Goal: Transaction & Acquisition: Purchase product/service

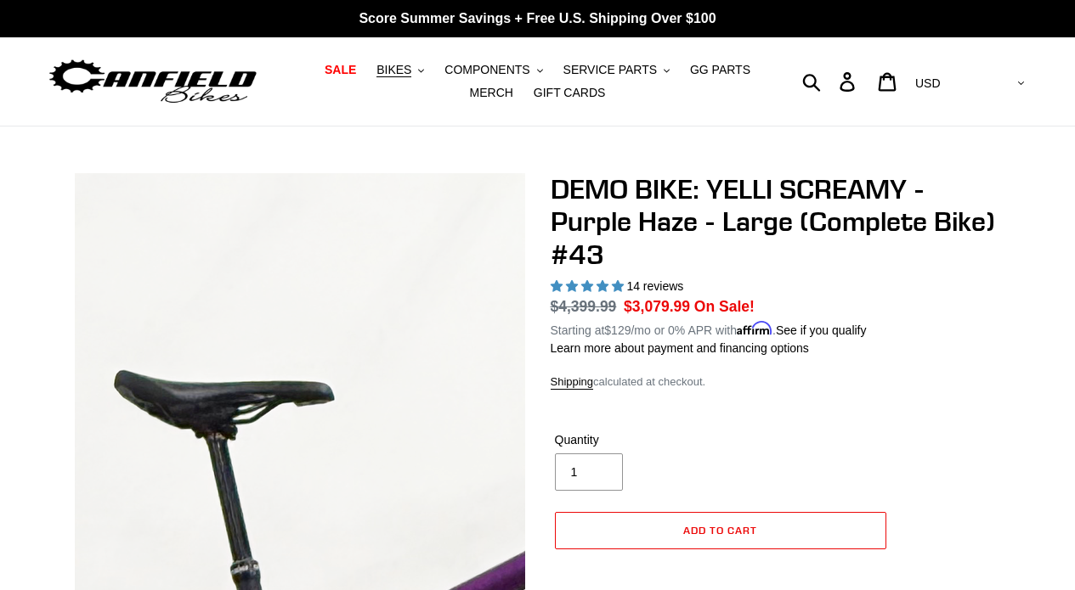
select select "highest-rating"
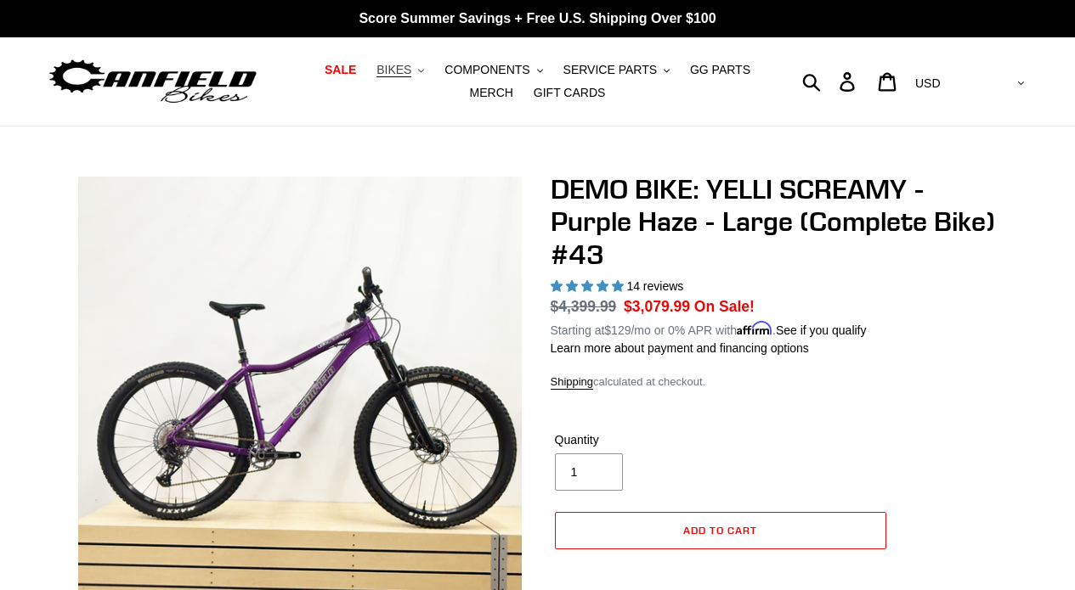
click at [405, 67] on span "BIKES" at bounding box center [393, 70] width 35 height 14
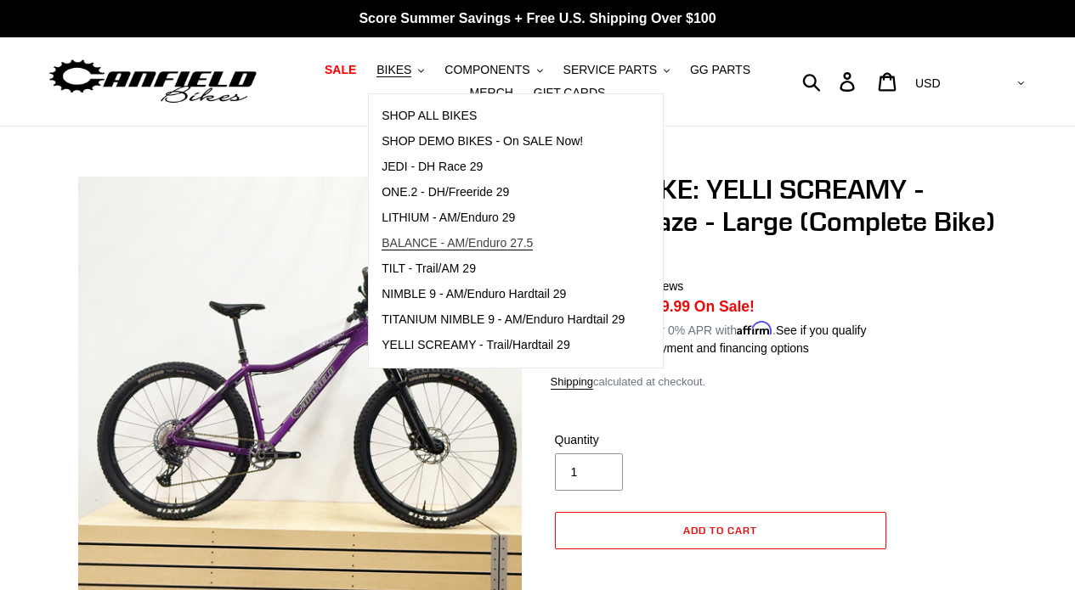
click at [433, 256] on link "BALANCE - AM/Enduro 27.5" at bounding box center [503, 243] width 268 height 25
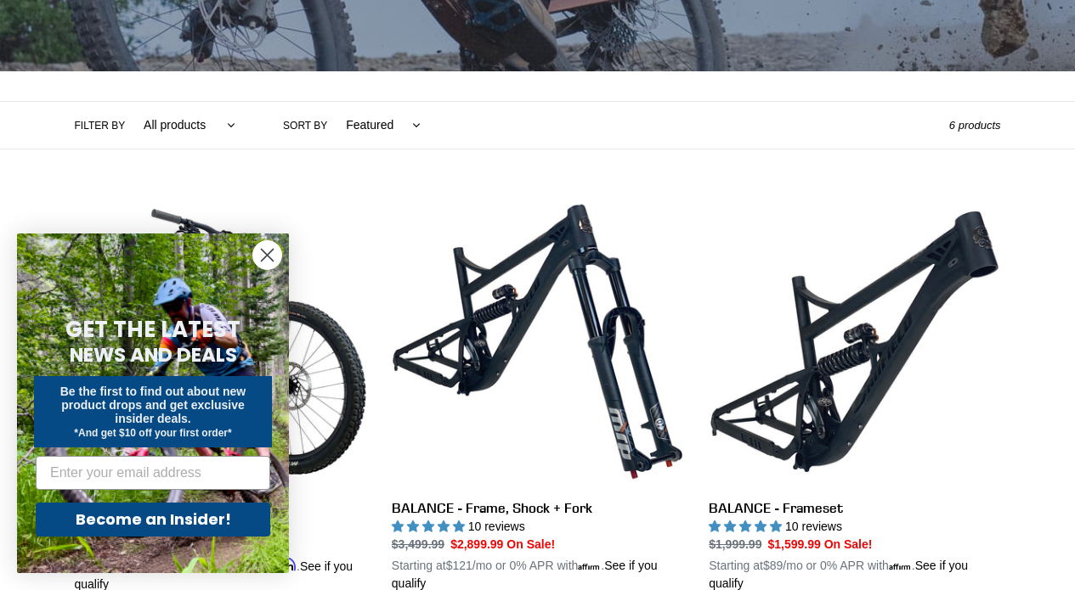
scroll to position [309, 0]
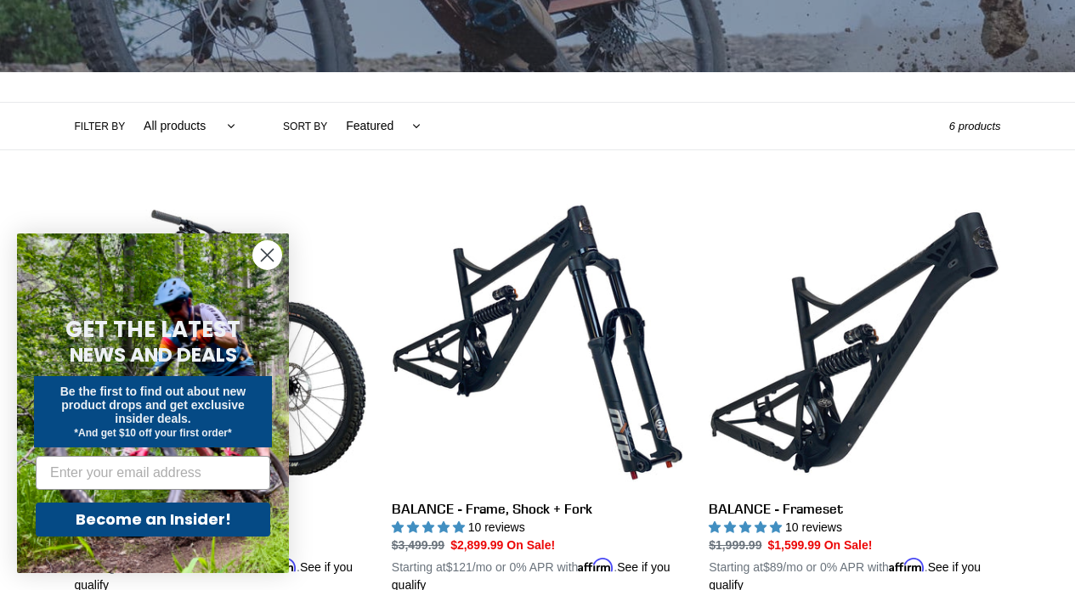
click at [264, 243] on circle "Close dialog" at bounding box center [267, 255] width 28 height 28
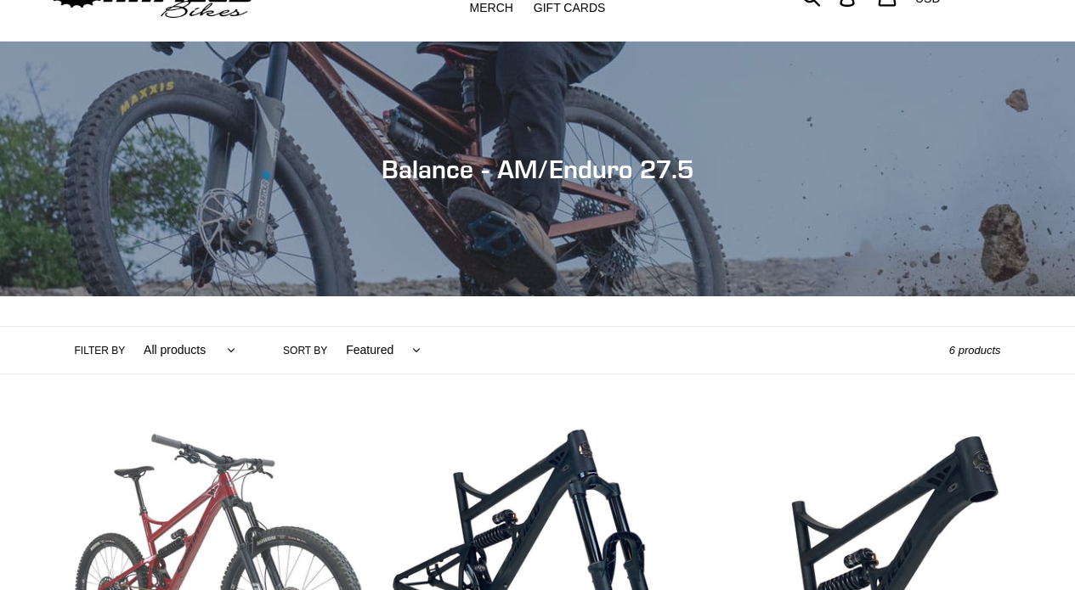
scroll to position [0, 0]
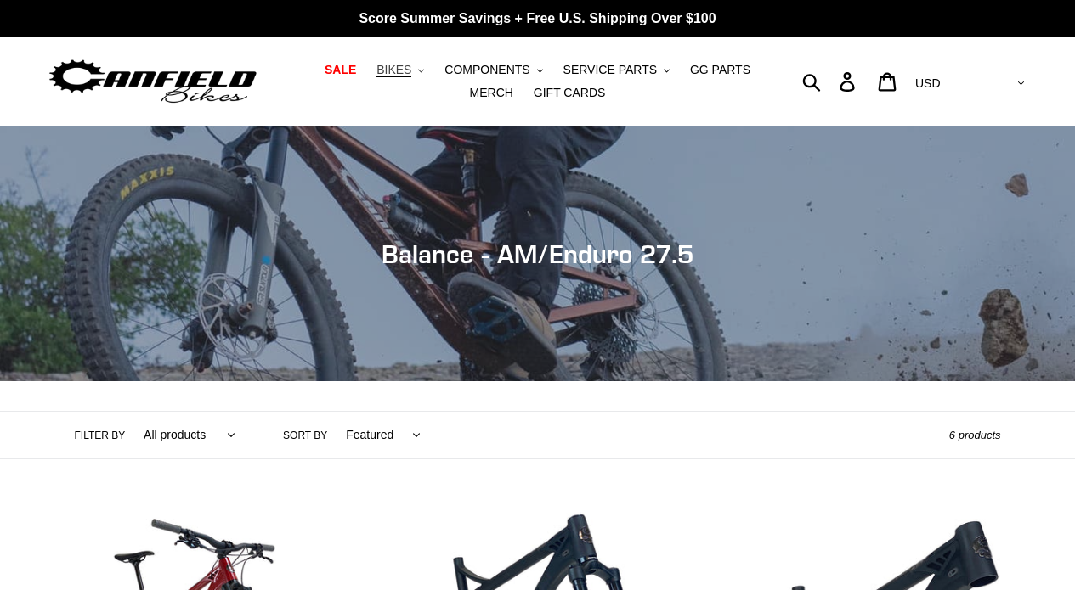
click at [394, 64] on span "BIKES" at bounding box center [393, 70] width 35 height 14
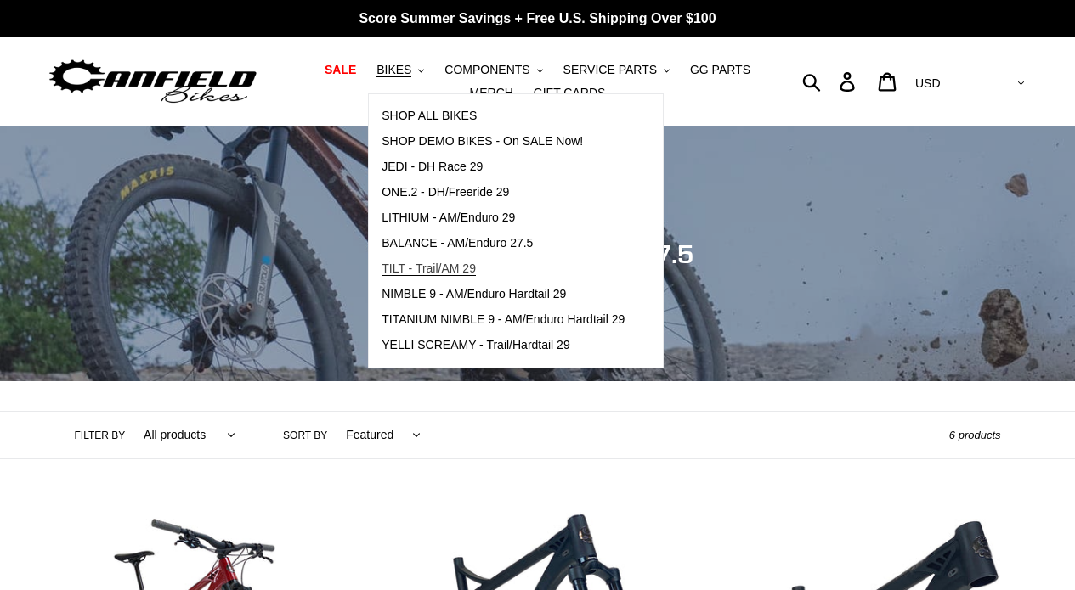
click at [439, 263] on span "TILT - Trail/AM 29" at bounding box center [428, 269] width 94 height 14
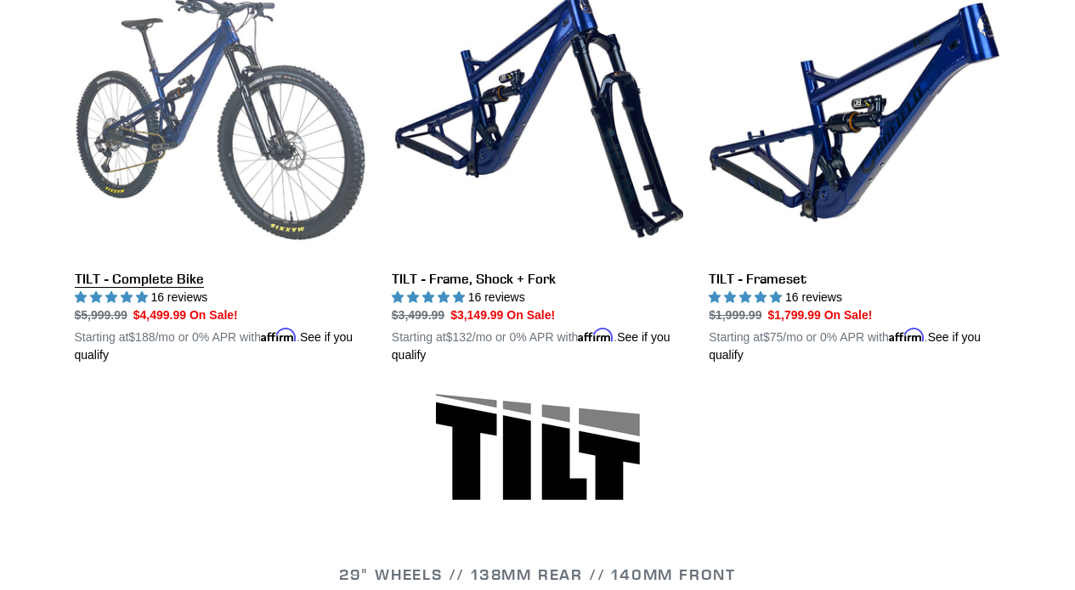
scroll to position [541, 0]
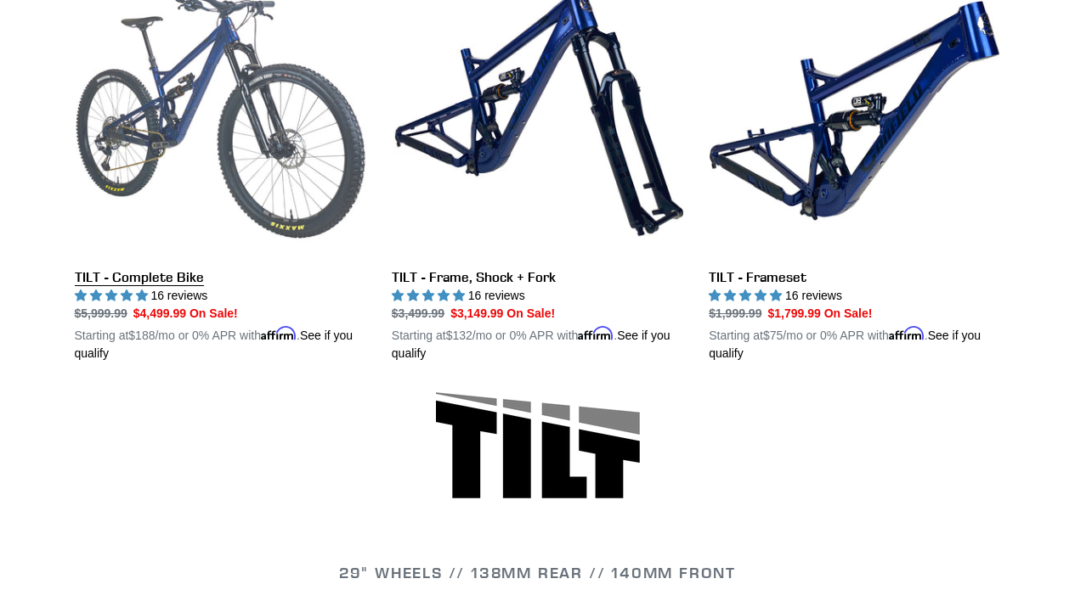
click at [172, 275] on link "TILT - Complete Bike" at bounding box center [220, 164] width 291 height 398
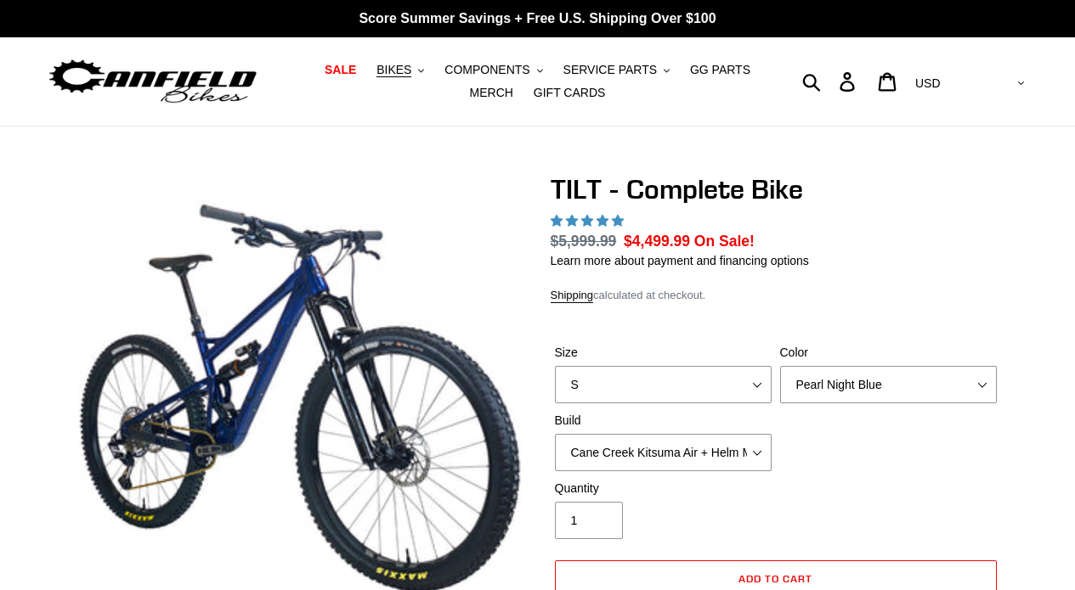
select select "highest-rating"
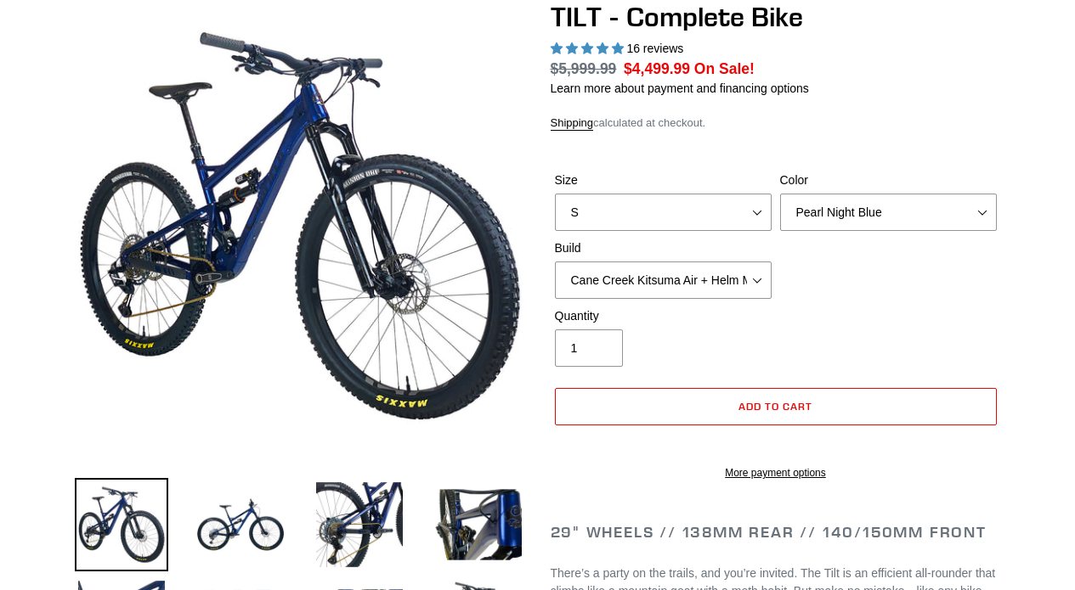
scroll to position [171, 0]
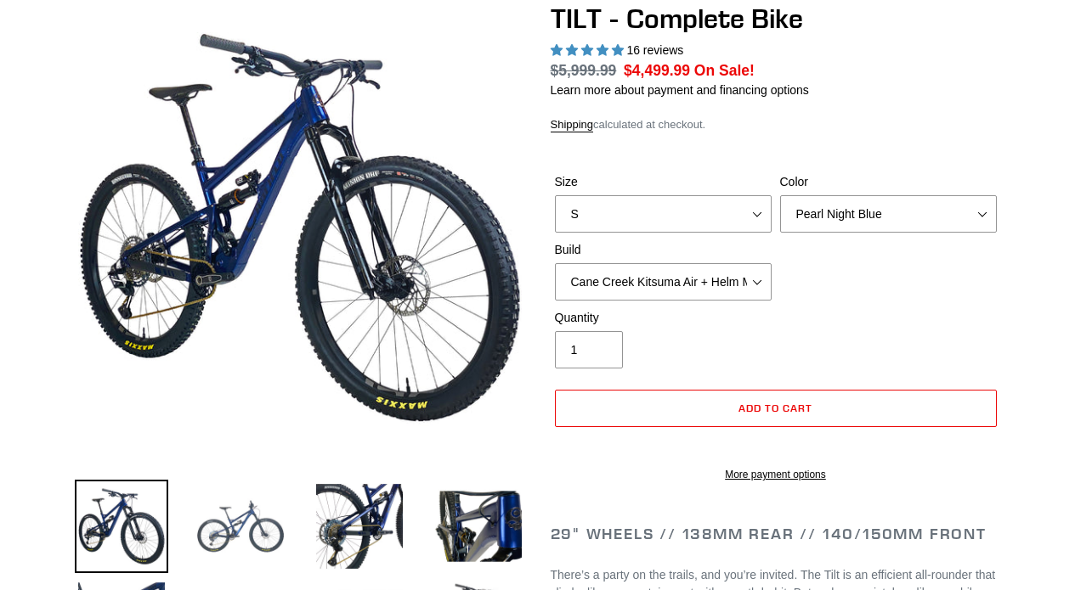
click at [226, 544] on img at bounding box center [240, 526] width 93 height 93
